Goal: Task Accomplishment & Management: Manage account settings

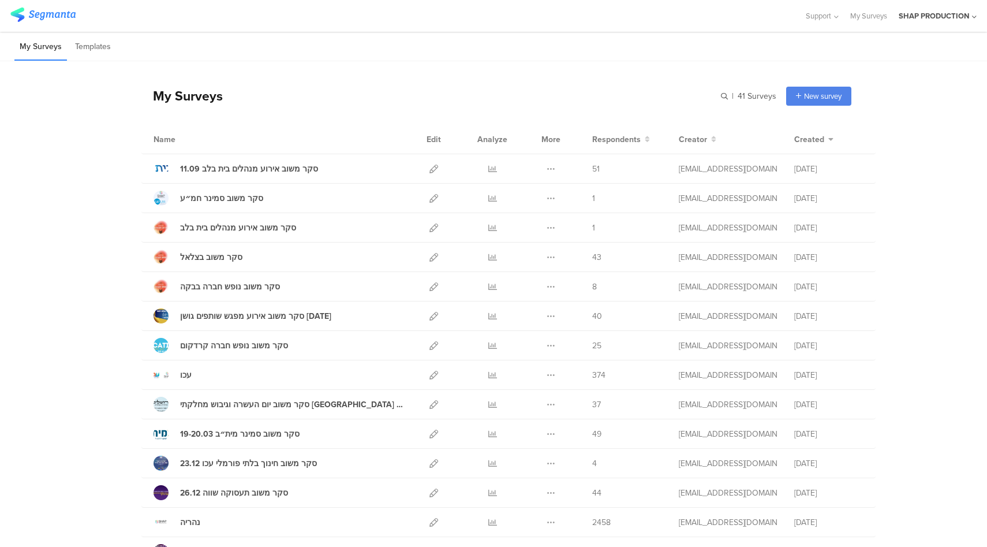
click at [932, 18] on div "SHAP PRODUCTION" at bounding box center [934, 15] width 70 height 11
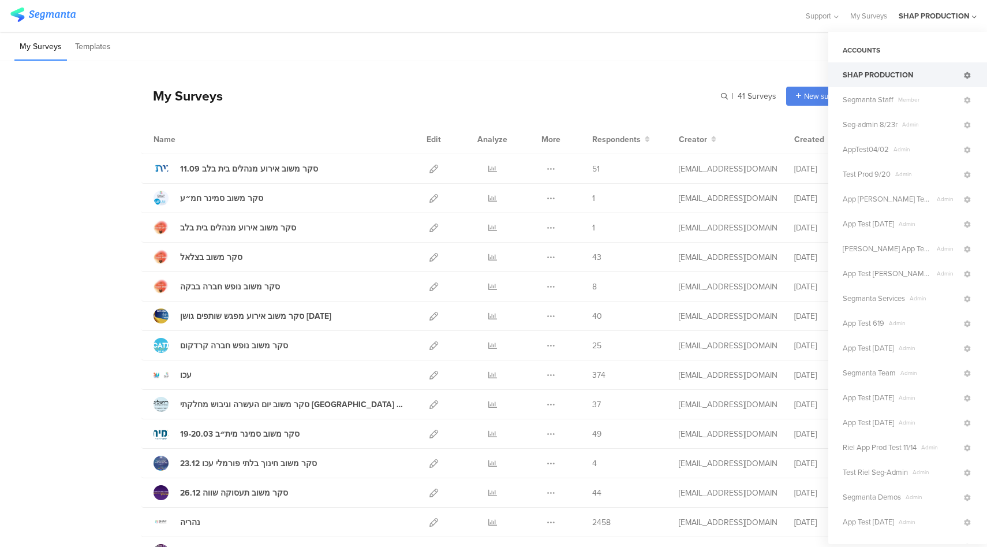
click at [964, 75] on icon at bounding box center [967, 75] width 7 height 7
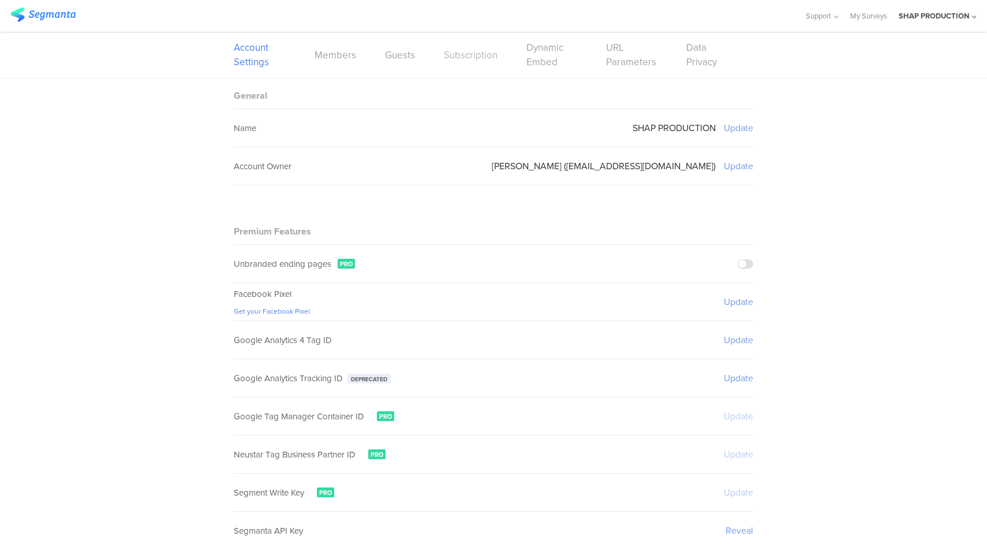
click at [484, 55] on link "Subscription" at bounding box center [471, 55] width 54 height 14
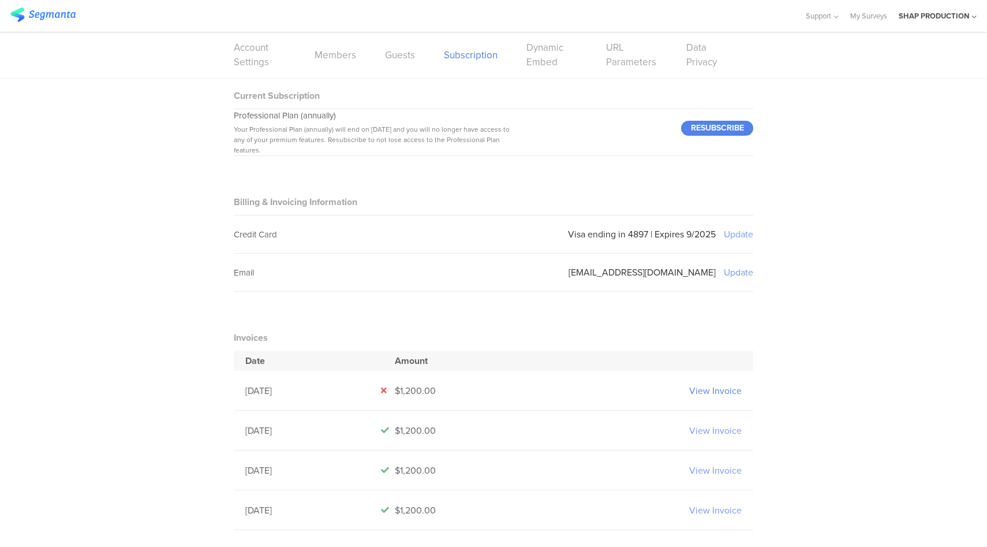
click at [719, 389] on link "View Invoice" at bounding box center [715, 390] width 53 height 13
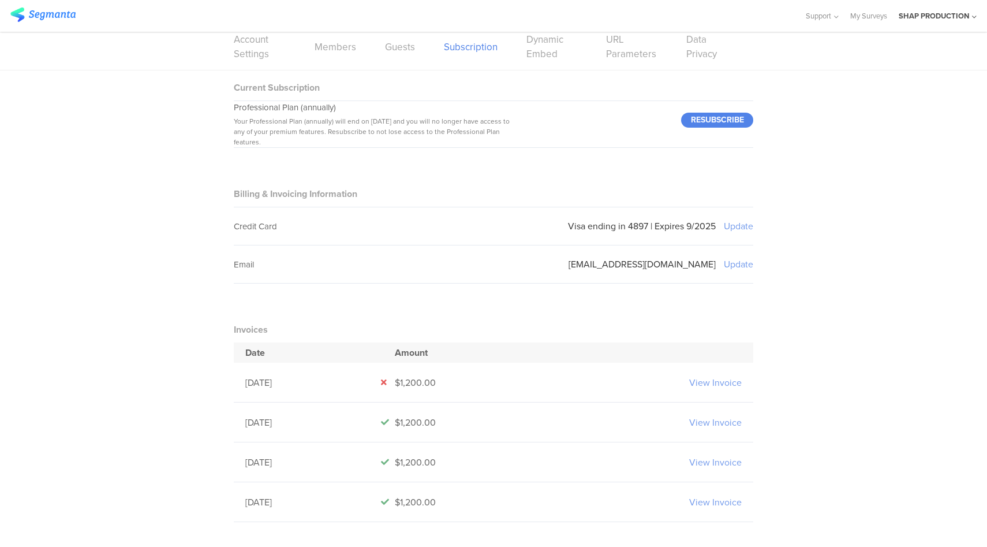
scroll to position [8, 0]
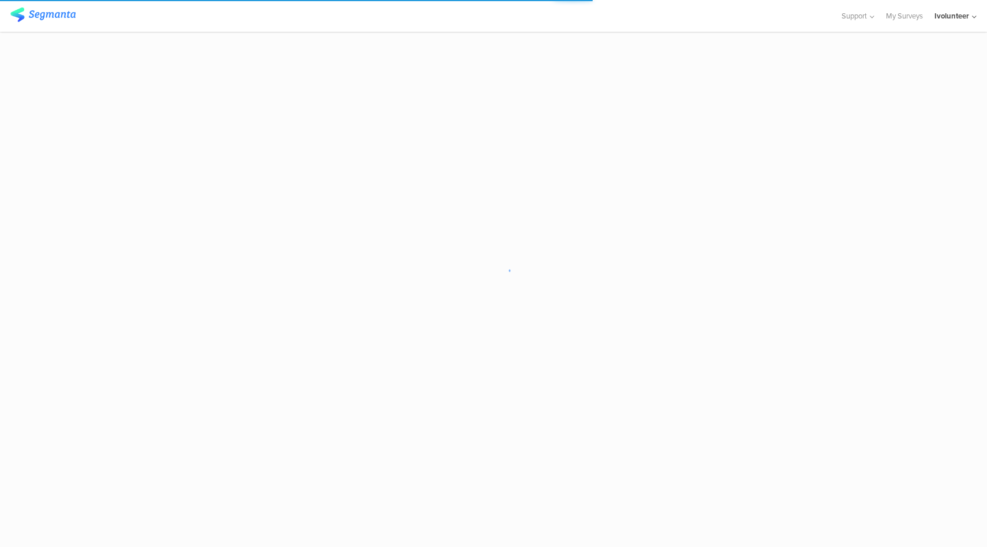
click at [968, 19] on div "Ivolunteer" at bounding box center [952, 15] width 35 height 11
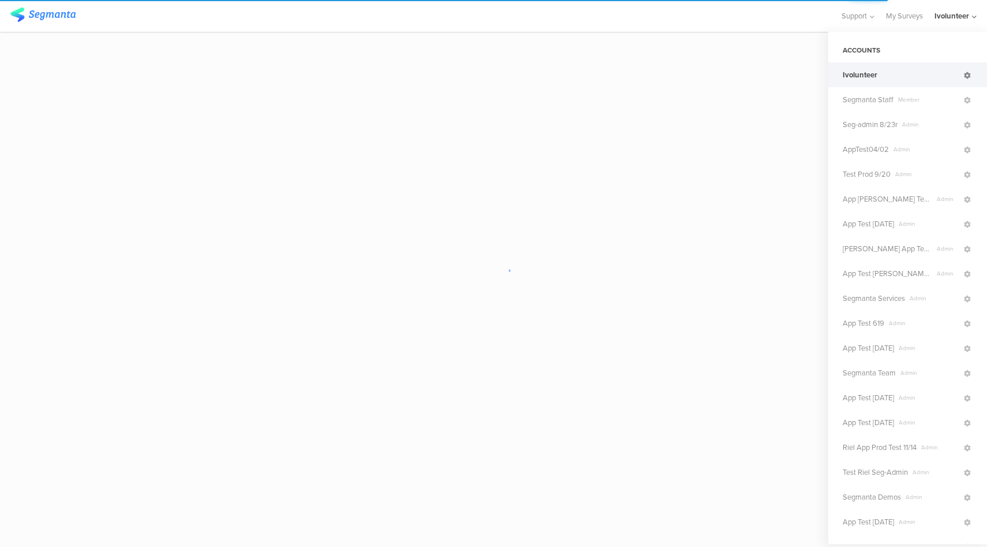
click at [964, 74] on icon at bounding box center [967, 75] width 7 height 7
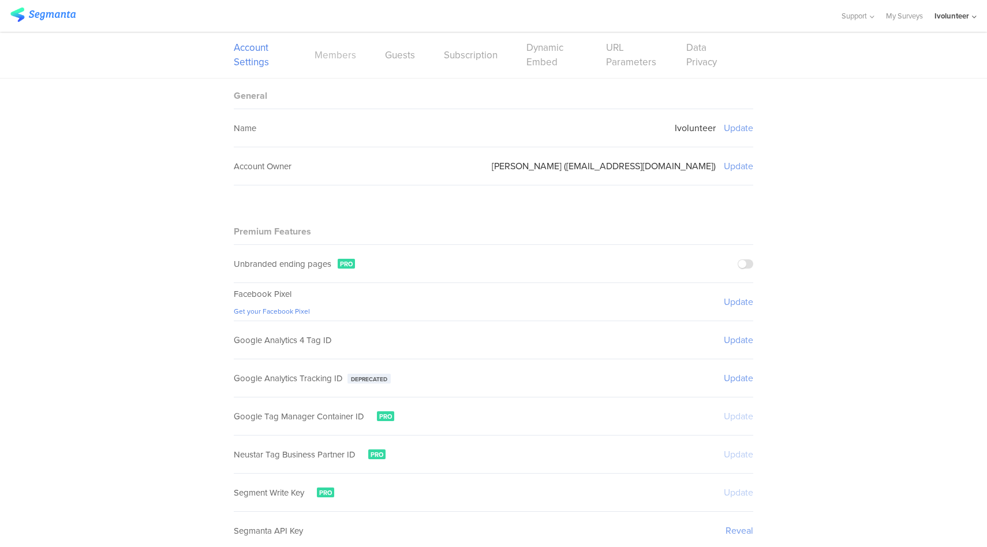
click at [333, 59] on link "Members" at bounding box center [336, 55] width 42 height 14
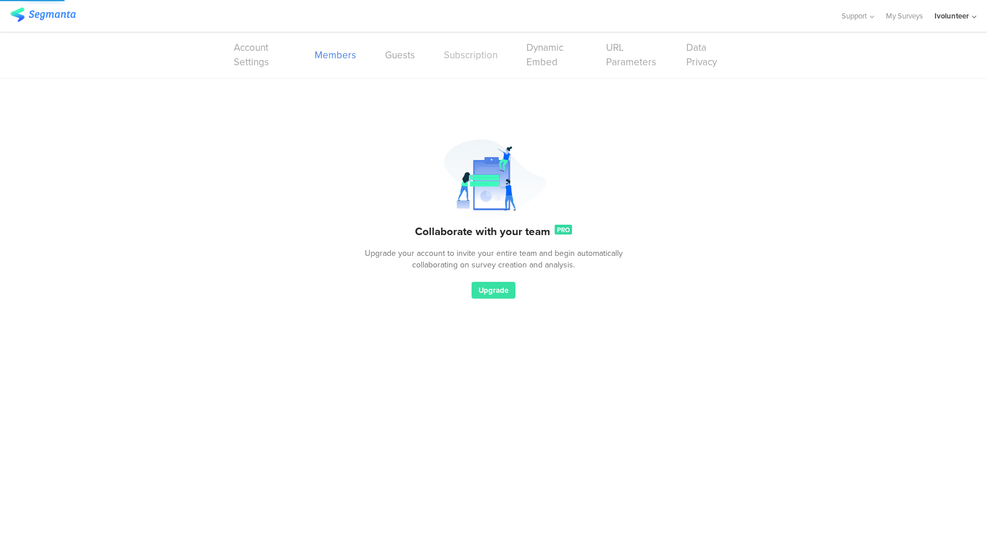
click at [461, 60] on link "Subscription" at bounding box center [471, 55] width 54 height 14
